Goal: Task Accomplishment & Management: Manage account settings

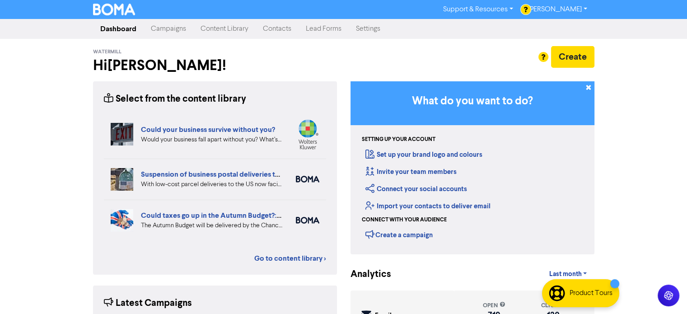
click at [284, 31] on link "Contacts" at bounding box center [277, 29] width 43 height 18
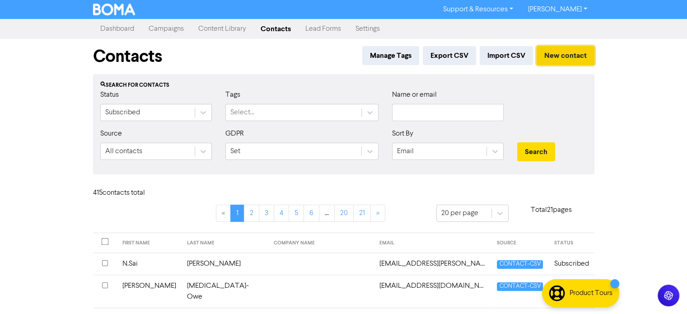
click at [567, 54] on button "New contact" at bounding box center [565, 55] width 58 height 19
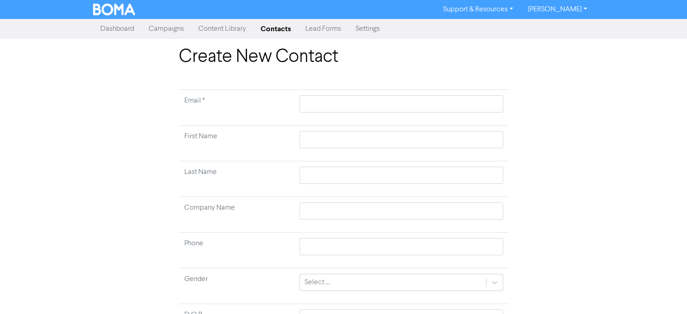
click at [369, 31] on link "Settings" at bounding box center [367, 29] width 39 height 18
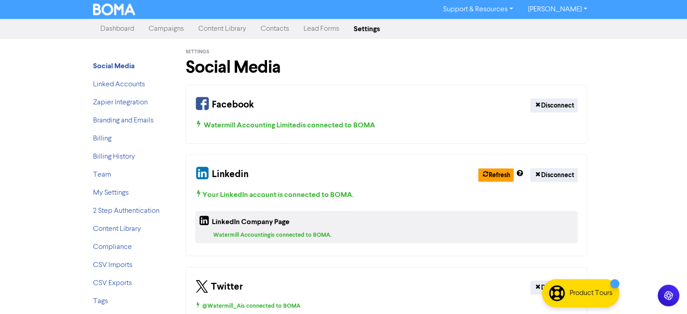
scroll to position [20, 0]
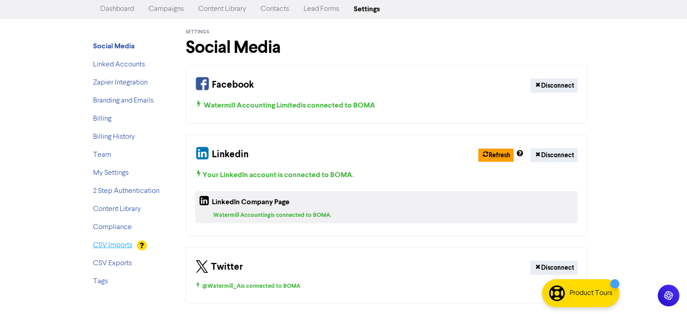
click at [116, 245] on link "CSV Imports" at bounding box center [112, 245] width 39 height 7
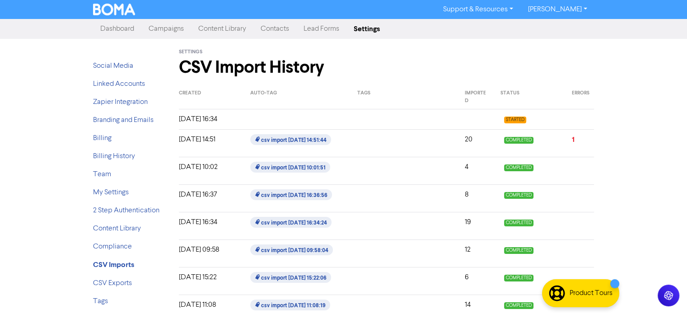
click at [213, 121] on div "[DATE] 16:34" at bounding box center [207, 119] width 71 height 11
click at [276, 28] on link "Contacts" at bounding box center [274, 29] width 43 height 18
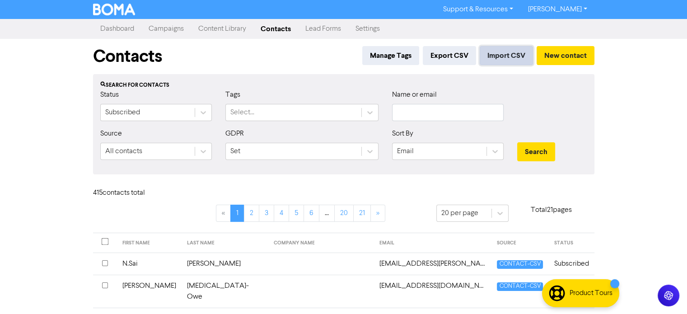
click at [508, 50] on button "Import CSV" at bounding box center [506, 55] width 53 height 19
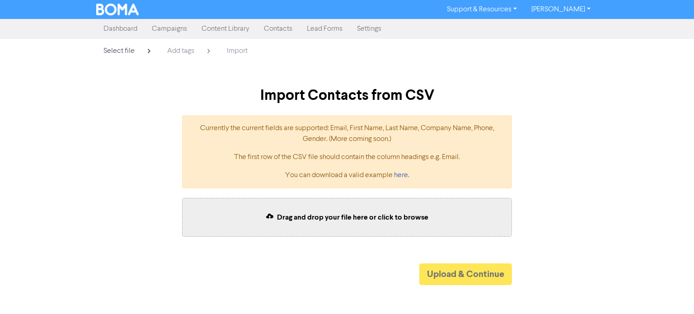
click at [276, 29] on link "Contacts" at bounding box center [277, 29] width 43 height 18
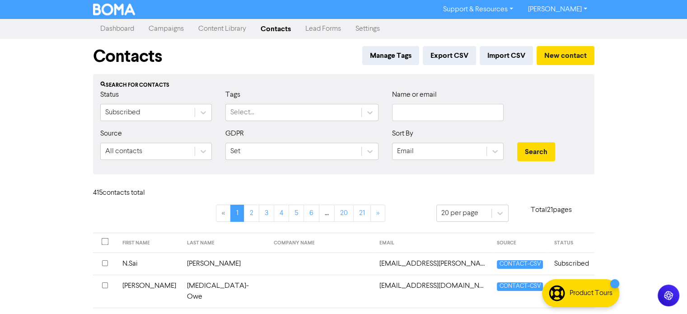
click at [369, 31] on link "Settings" at bounding box center [367, 29] width 39 height 18
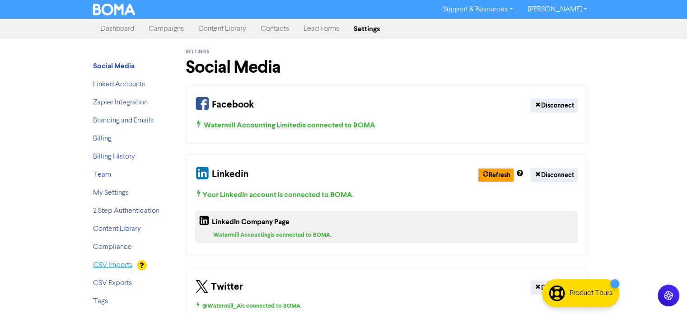
click at [116, 262] on link "CSV Imports" at bounding box center [112, 264] width 39 height 7
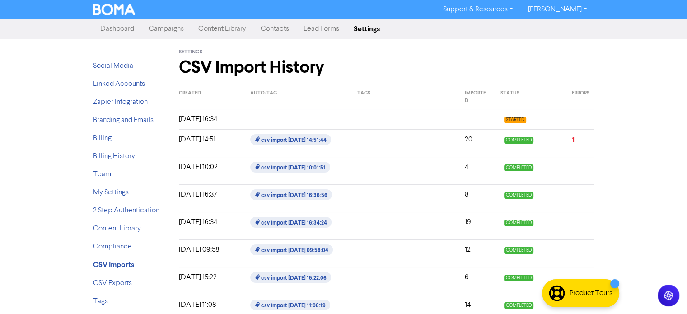
click at [312, 29] on link "Lead Forms" at bounding box center [321, 29] width 50 height 18
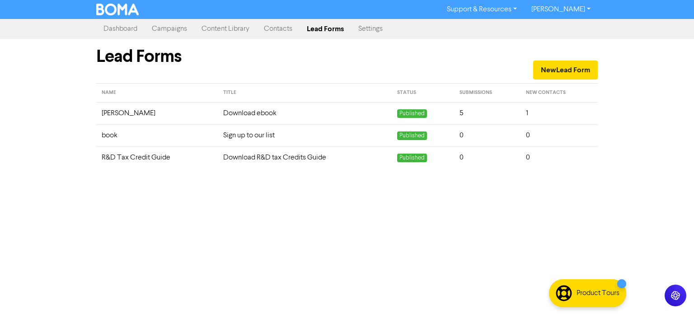
click at [283, 30] on link "Contacts" at bounding box center [277, 29] width 43 height 18
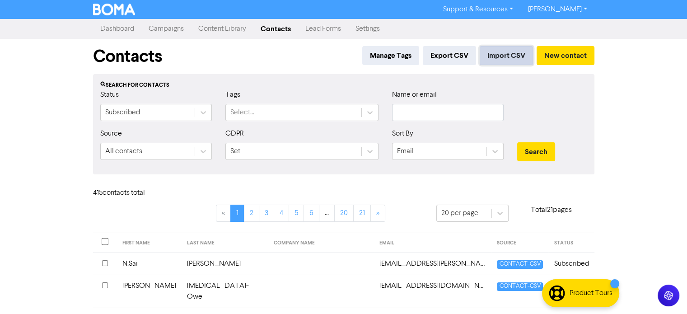
click at [498, 56] on button "Import CSV" at bounding box center [506, 55] width 53 height 19
